Goal: Task Accomplishment & Management: Use online tool/utility

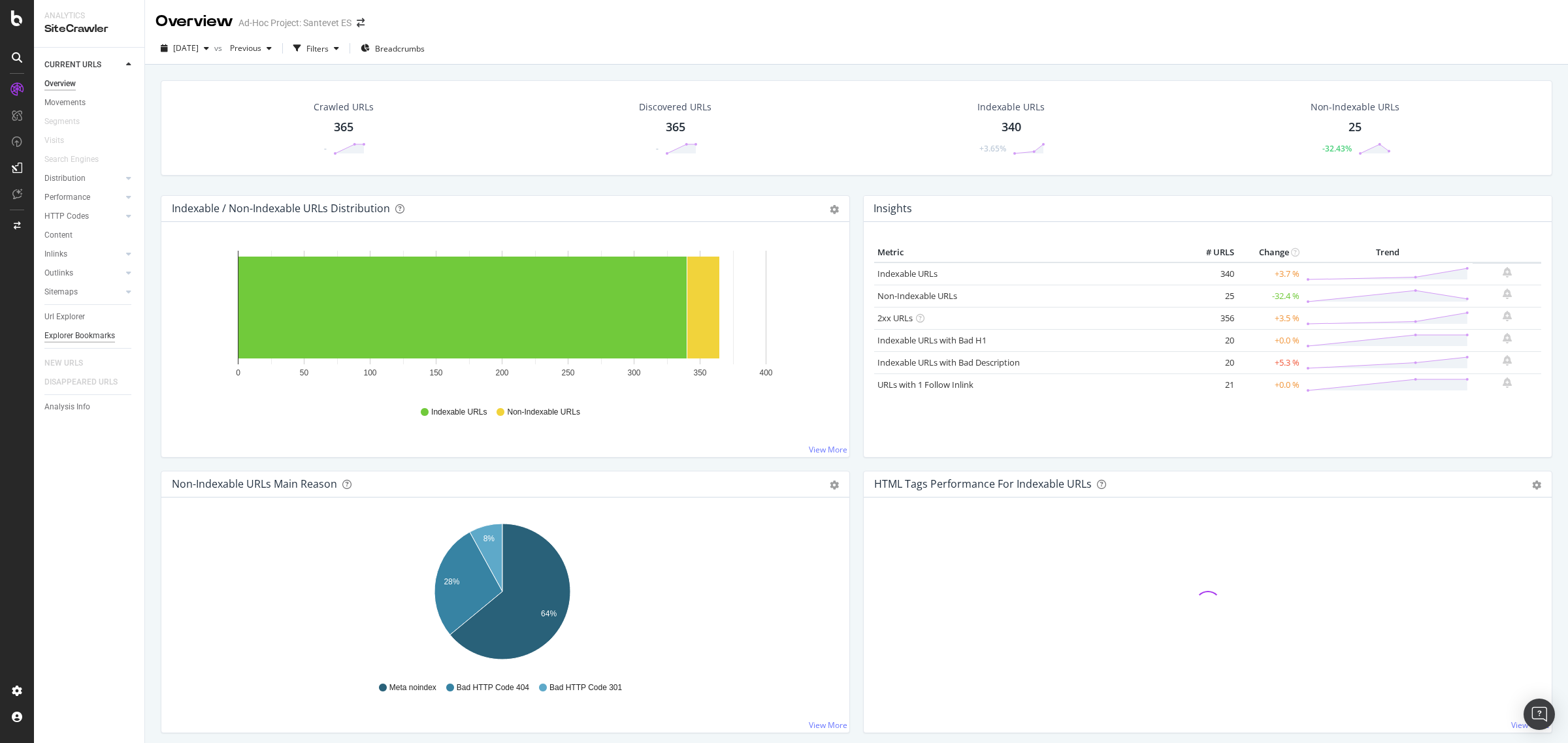
click at [78, 338] on div "Explorer Bookmarks" at bounding box center [79, 336] width 71 height 13
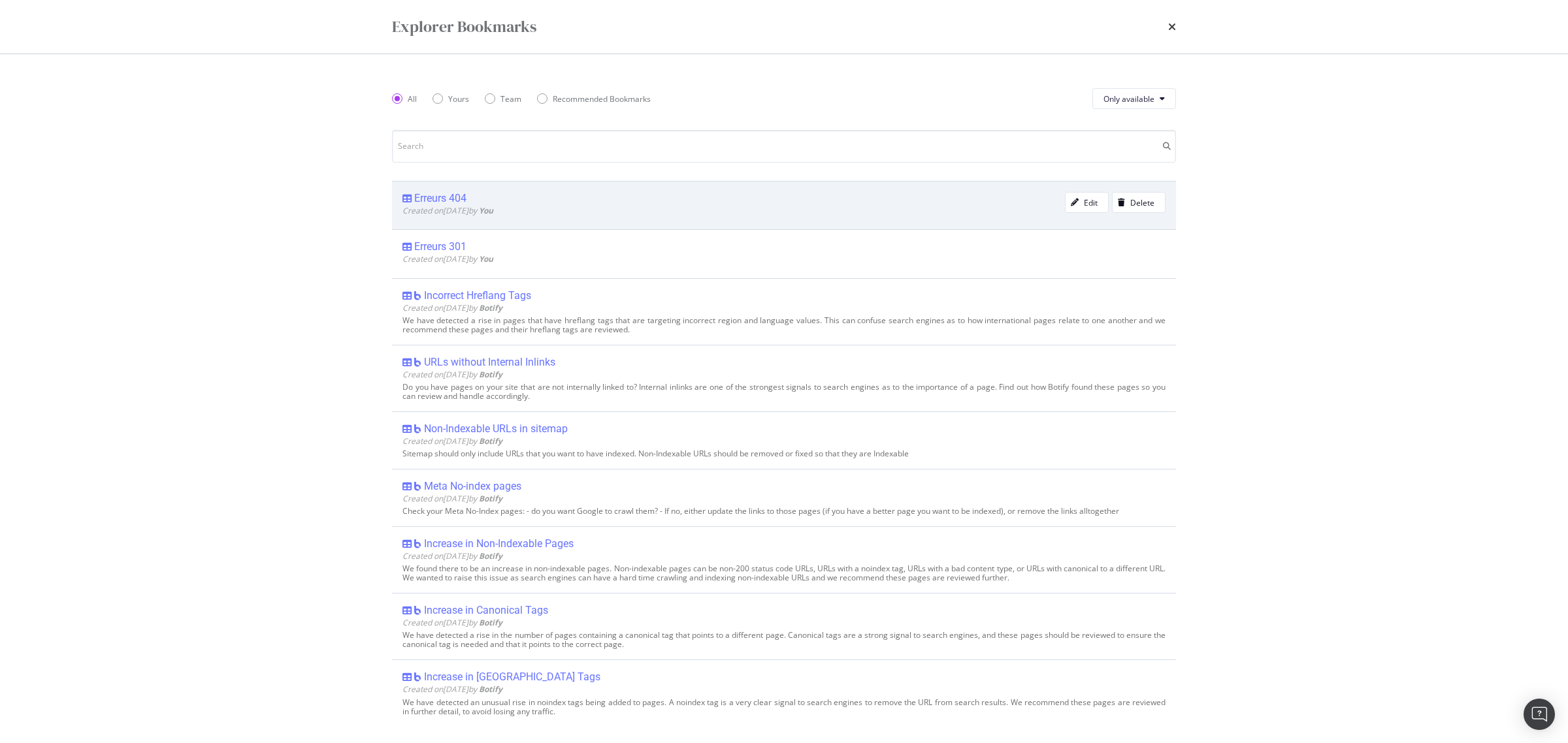
click at [443, 201] on div "Erreurs 404" at bounding box center [440, 199] width 52 height 13
